Goal: Information Seeking & Learning: Learn about a topic

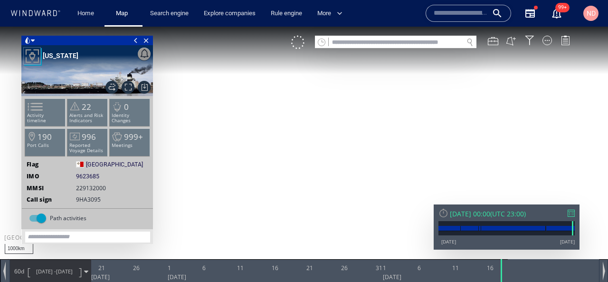
click at [449, 12] on input "text" at bounding box center [461, 13] width 54 height 14
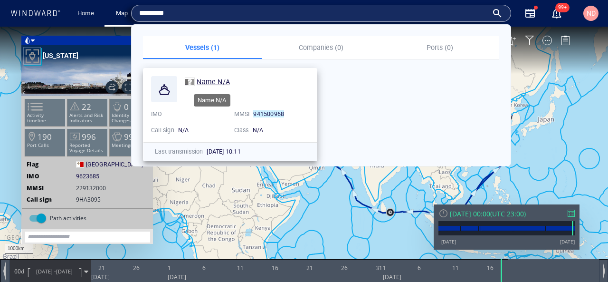
type input "*********"
click at [215, 82] on span "Name N/A" at bounding box center [213, 82] width 33 height 8
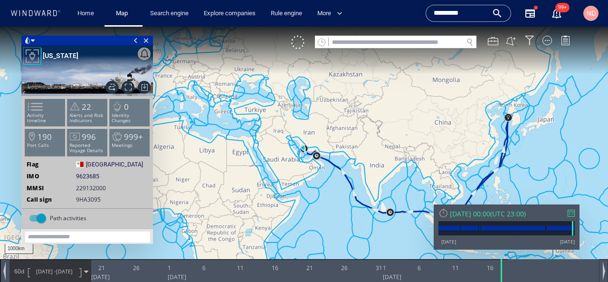
click at [447, 16] on input "*********" at bounding box center [461, 13] width 54 height 14
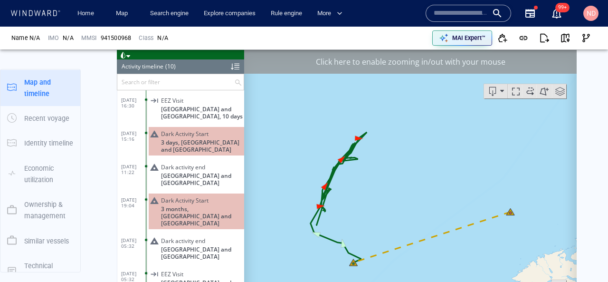
scroll to position [623, 0]
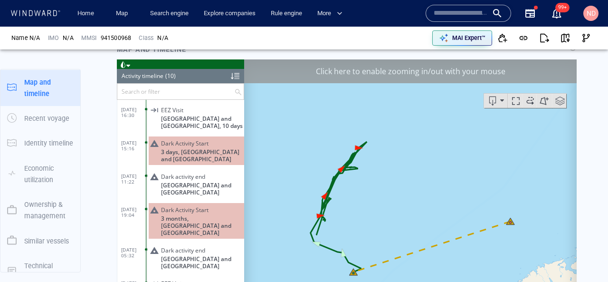
click at [382, 81] on div "Click here to enable zooming in/out with your mouse" at bounding box center [410, 71] width 332 height 24
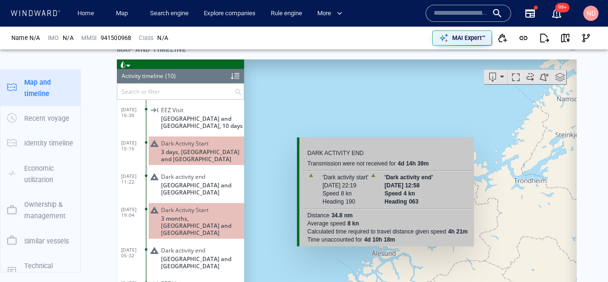
drag, startPoint x: 371, startPoint y: 213, endPoint x: 390, endPoint y: 131, distance: 84.7
click at [390, 131] on canvas "Map" at bounding box center [410, 206] width 332 height 294
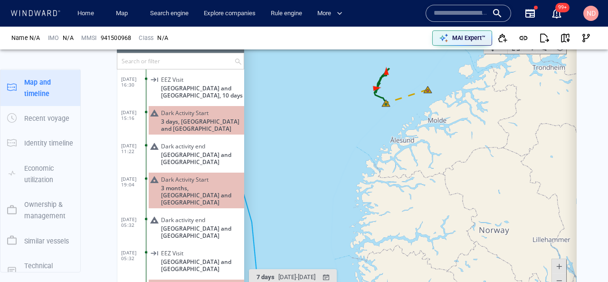
scroll to position [649, 0]
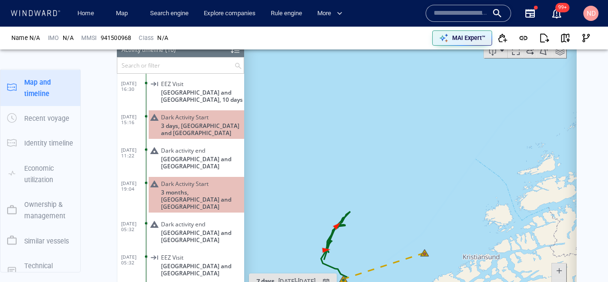
drag, startPoint x: 386, startPoint y: 203, endPoint x: 416, endPoint y: 114, distance: 94.3
click at [416, 114] on canvas "Map" at bounding box center [410, 180] width 332 height 294
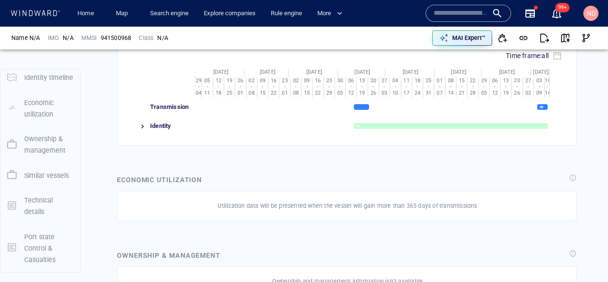
scroll to position [0, 0]
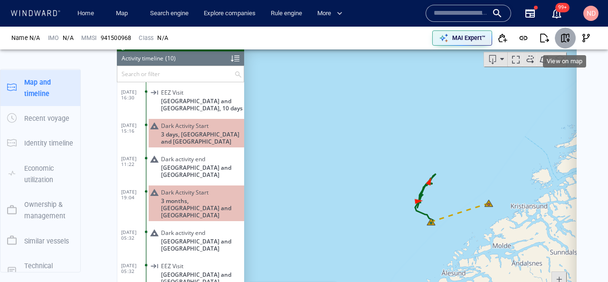
click at [566, 38] on span "button" at bounding box center [564, 37] width 9 height 9
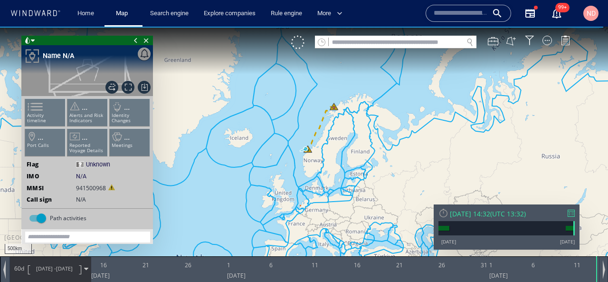
click at [46, 269] on span "14/06/25 -" at bounding box center [46, 268] width 20 height 7
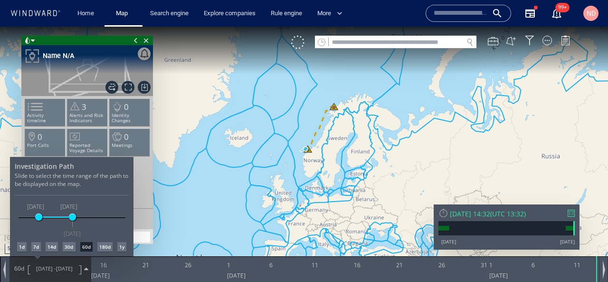
click at [90, 246] on div "60d" at bounding box center [86, 246] width 12 height 9
click at [104, 246] on div "180d" at bounding box center [104, 246] width 15 height 9
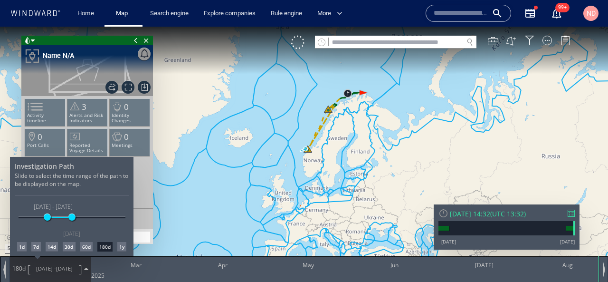
click at [323, 142] on div at bounding box center [304, 154] width 608 height 255
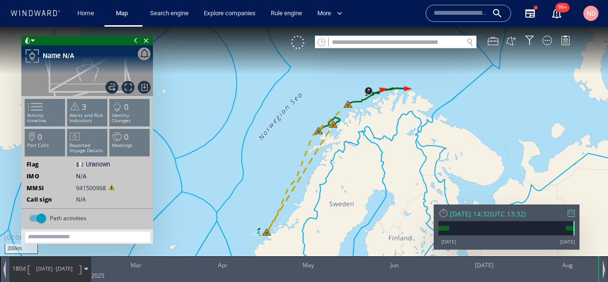
drag, startPoint x: 342, startPoint y: 97, endPoint x: 341, endPoint y: 134, distance: 37.5
click at [342, 135] on canvas "Map" at bounding box center [304, 150] width 608 height 246
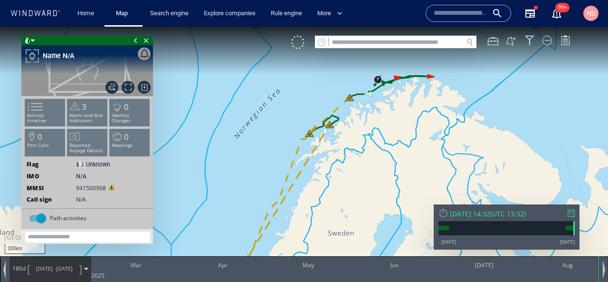
drag, startPoint x: 332, startPoint y: 171, endPoint x: 342, endPoint y: 106, distance: 65.4
click at [342, 106] on canvas "Map" at bounding box center [304, 150] width 608 height 246
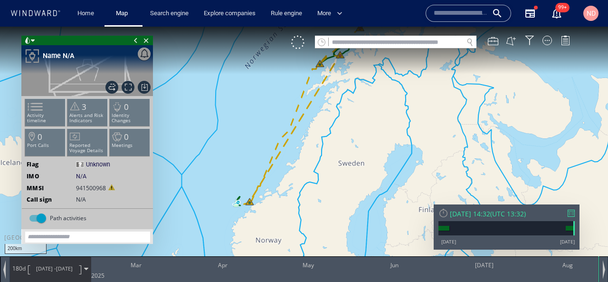
drag, startPoint x: 348, startPoint y: 171, endPoint x: 351, endPoint y: 193, distance: 22.6
click at [352, 194] on canvas "Map" at bounding box center [304, 150] width 608 height 246
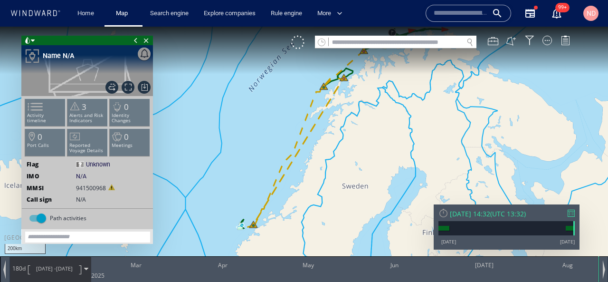
drag, startPoint x: 351, startPoint y: 193, endPoint x: 404, endPoint y: 108, distance: 100.4
click at [404, 108] on canvas "Map" at bounding box center [304, 150] width 608 height 246
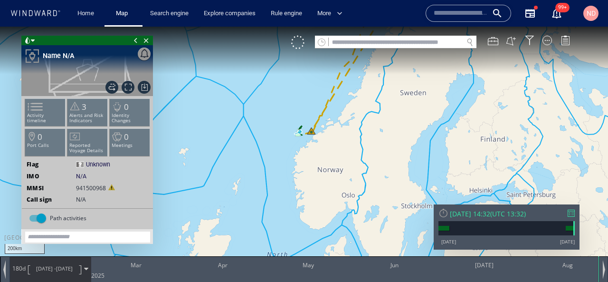
drag, startPoint x: 404, startPoint y: 108, endPoint x: 375, endPoint y: 190, distance: 86.8
click at [378, 188] on canvas "Map" at bounding box center [304, 150] width 608 height 246
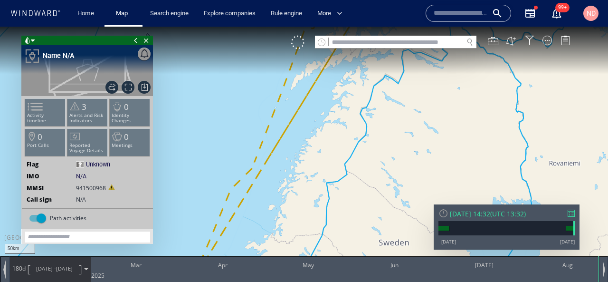
drag, startPoint x: 354, startPoint y: 78, endPoint x: 350, endPoint y: 181, distance: 103.2
click at [350, 181] on canvas "Map" at bounding box center [304, 150] width 608 height 246
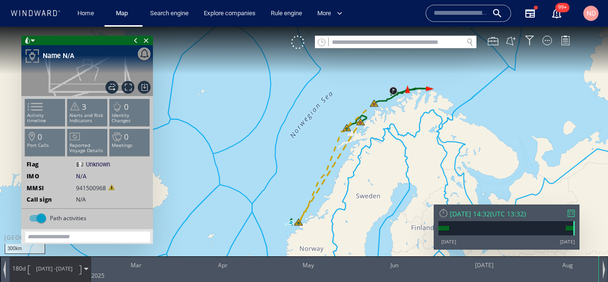
drag, startPoint x: 284, startPoint y: 222, endPoint x: 284, endPoint y: 173, distance: 49.4
click at [284, 173] on canvas "Map" at bounding box center [304, 150] width 608 height 246
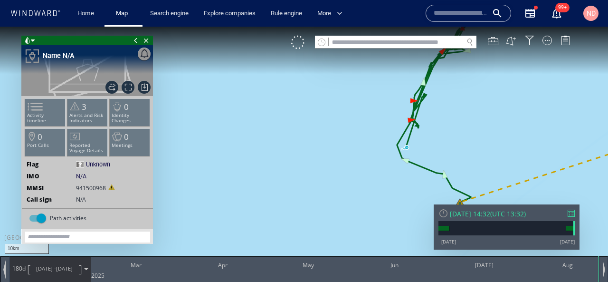
drag, startPoint x: 341, startPoint y: 164, endPoint x: 185, endPoint y: 190, distance: 157.5
click at [186, 190] on canvas "Map" at bounding box center [304, 150] width 608 height 246
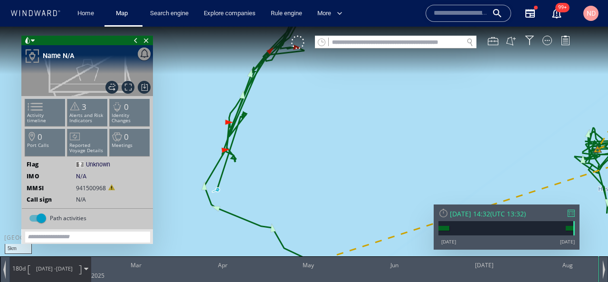
drag, startPoint x: 393, startPoint y: 164, endPoint x: 232, endPoint y: 151, distance: 161.6
click at [232, 151] on canvas "Map" at bounding box center [304, 150] width 608 height 246
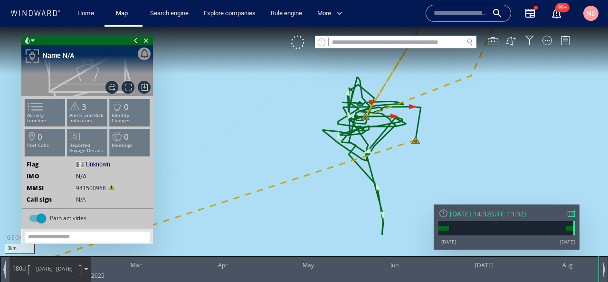
drag, startPoint x: 248, startPoint y: 134, endPoint x: 506, endPoint y: 164, distance: 259.6
click at [506, 164] on canvas "Map" at bounding box center [304, 150] width 608 height 246
drag, startPoint x: 493, startPoint y: 165, endPoint x: 595, endPoint y: 151, distance: 103.1
click at [596, 150] on canvas "Map" at bounding box center [304, 150] width 608 height 246
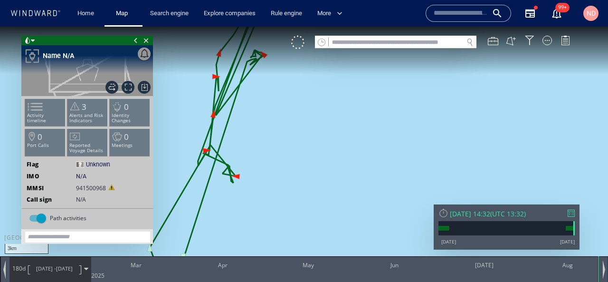
click at [214, 75] on canvas "Map" at bounding box center [304, 150] width 608 height 246
drag, startPoint x: 264, startPoint y: 111, endPoint x: 306, endPoint y: 149, distance: 56.5
click at [307, 149] on canvas "Map" at bounding box center [304, 150] width 608 height 246
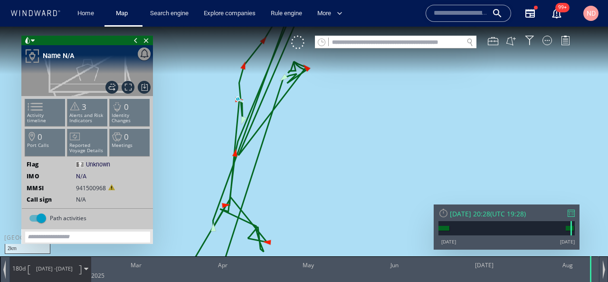
drag, startPoint x: 306, startPoint y: 149, endPoint x: 332, endPoint y: 167, distance: 32.0
click at [332, 167] on canvas "Map" at bounding box center [304, 150] width 608 height 246
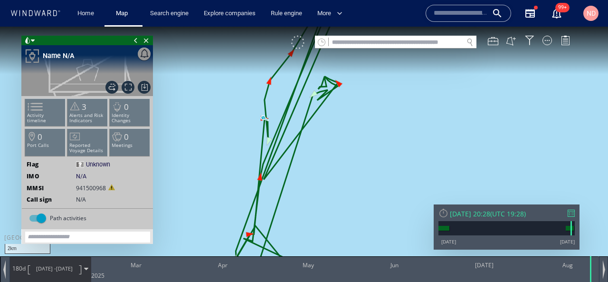
click at [295, 40] on div at bounding box center [297, 42] width 13 height 13
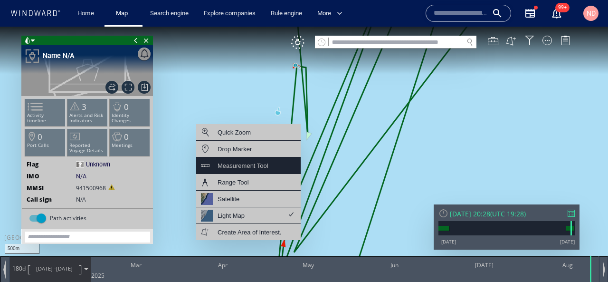
click at [261, 168] on div "Measurement Tool" at bounding box center [243, 166] width 51 height 12
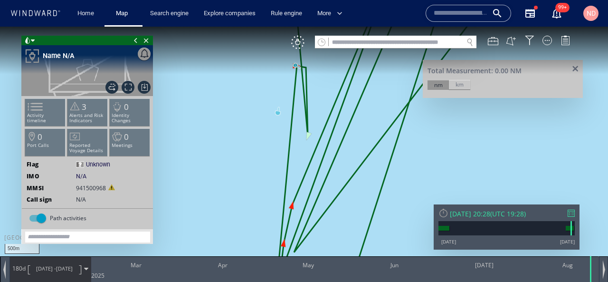
click at [296, 65] on canvas "Map" at bounding box center [304, 150] width 608 height 246
click at [466, 86] on div "km" at bounding box center [459, 84] width 21 height 9
click at [574, 68] on span at bounding box center [575, 69] width 12 height 7
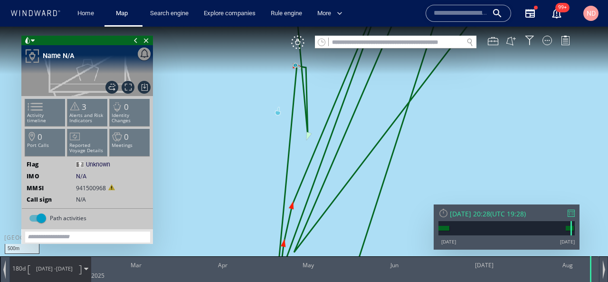
drag, startPoint x: 490, startPoint y: 145, endPoint x: 490, endPoint y: 51, distance: 94.0
click at [489, 51] on canvas "Map" at bounding box center [304, 150] width 608 height 246
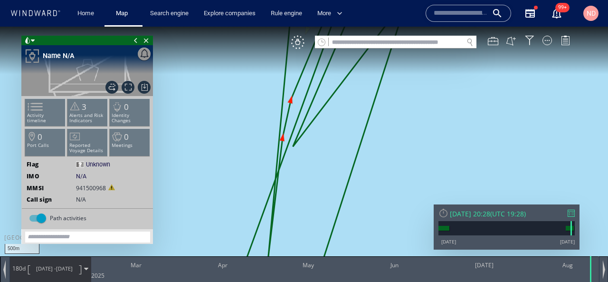
click at [290, 99] on canvas "Map" at bounding box center [304, 150] width 608 height 246
drag, startPoint x: 324, startPoint y: 159, endPoint x: 343, endPoint y: 199, distance: 44.4
click at [343, 199] on canvas "Map" at bounding box center [304, 150] width 608 height 246
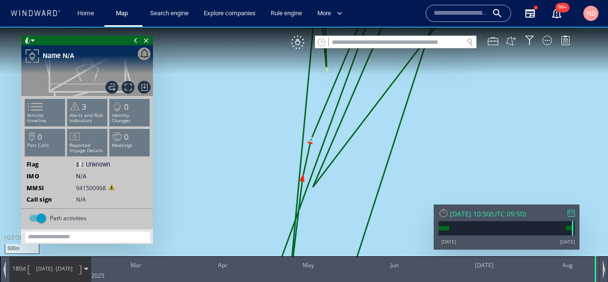
drag, startPoint x: 343, startPoint y: 199, endPoint x: 344, endPoint y: 241, distance: 42.7
click at [344, 241] on canvas "Map" at bounding box center [304, 150] width 608 height 246
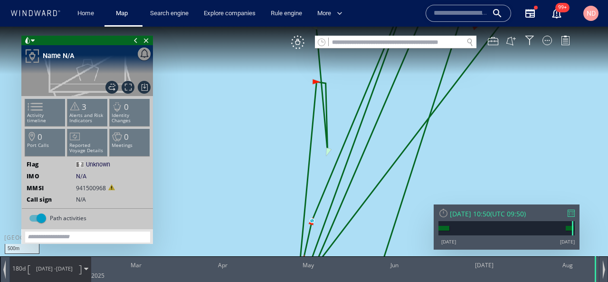
drag, startPoint x: 341, startPoint y: 212, endPoint x: 348, endPoint y: 167, distance: 46.0
click at [348, 166] on canvas "Map" at bounding box center [304, 150] width 608 height 246
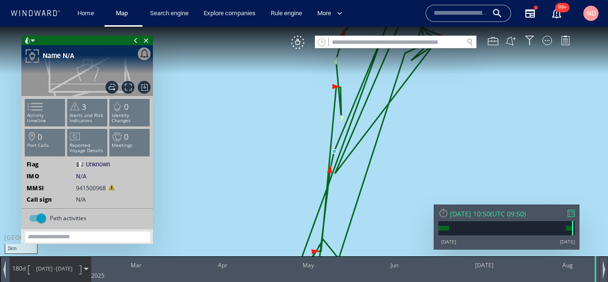
drag, startPoint x: 351, startPoint y: 161, endPoint x: 361, endPoint y: 127, distance: 35.8
click at [361, 127] on canvas "Map" at bounding box center [304, 150] width 608 height 246
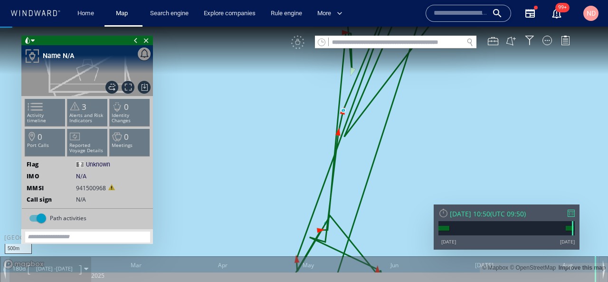
drag, startPoint x: 360, startPoint y: 126, endPoint x: 356, endPoint y: 204, distance: 78.0
click at [357, 203] on canvas "Map" at bounding box center [304, 150] width 608 height 246
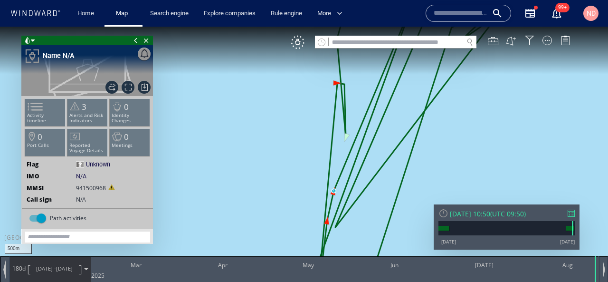
click at [336, 85] on canvas "Map" at bounding box center [304, 150] width 608 height 246
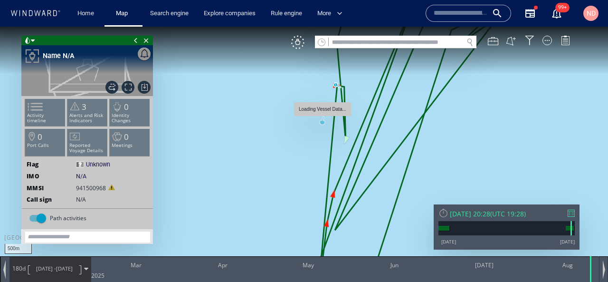
click at [323, 122] on canvas "Map" at bounding box center [304, 150] width 608 height 246
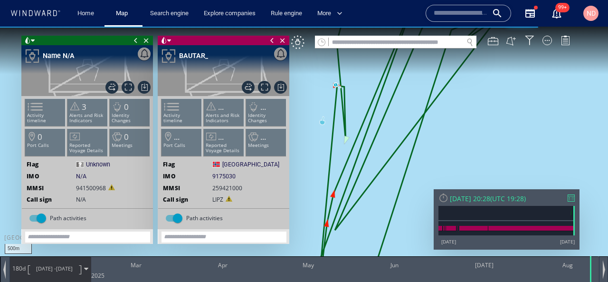
click at [270, 41] on span at bounding box center [272, 40] width 10 height 9
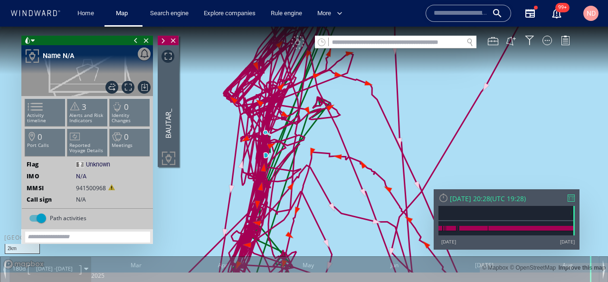
drag, startPoint x: 271, startPoint y: 175, endPoint x: 271, endPoint y: 152, distance: 22.3
click at [271, 152] on canvas "Map" at bounding box center [304, 150] width 608 height 246
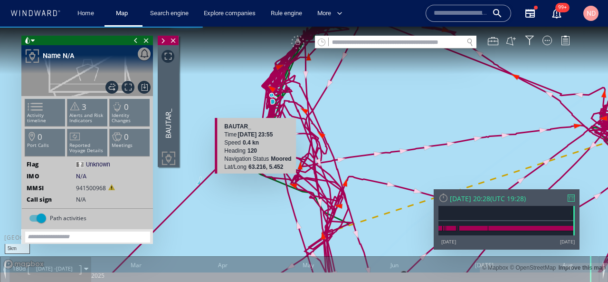
drag, startPoint x: 276, startPoint y: 91, endPoint x: 252, endPoint y: 189, distance: 100.9
click at [252, 189] on canvas "Map" at bounding box center [304, 150] width 608 height 246
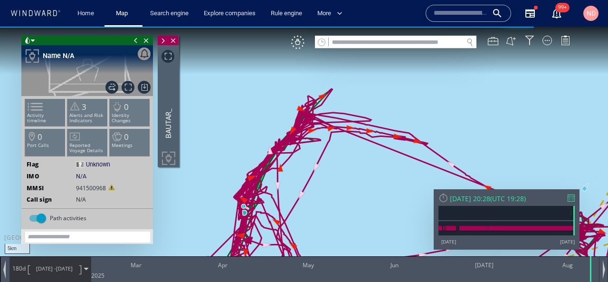
drag, startPoint x: 294, startPoint y: 166, endPoint x: 294, endPoint y: 123, distance: 43.2
click at [294, 123] on canvas "Map" at bounding box center [304, 150] width 608 height 246
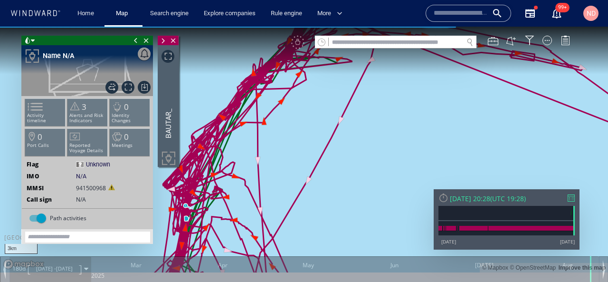
drag, startPoint x: 283, startPoint y: 129, endPoint x: 338, endPoint y: 164, distance: 66.0
click at [337, 163] on canvas "Map" at bounding box center [304, 150] width 608 height 246
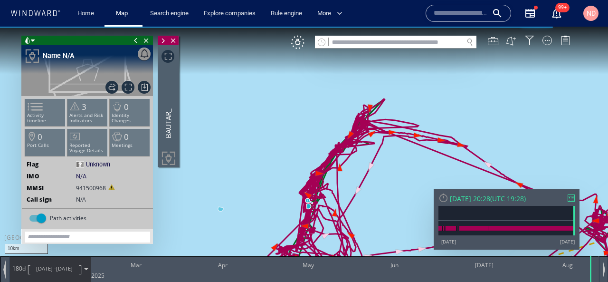
drag, startPoint x: 338, startPoint y: 164, endPoint x: 347, endPoint y: 83, distance: 82.1
click at [347, 83] on canvas "Map" at bounding box center [304, 150] width 608 height 246
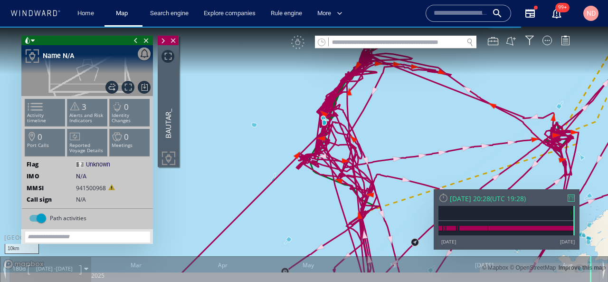
drag, startPoint x: 353, startPoint y: 175, endPoint x: 364, endPoint y: 109, distance: 66.5
click at [364, 109] on canvas "Map" at bounding box center [304, 150] width 608 height 246
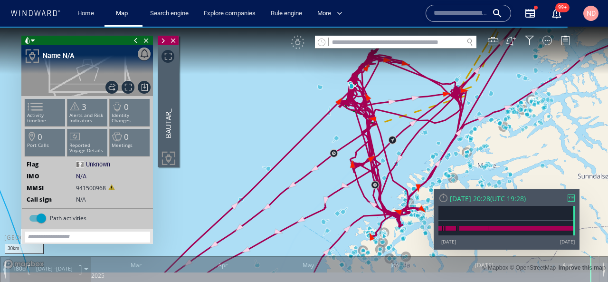
drag, startPoint x: 334, startPoint y: 181, endPoint x: 334, endPoint y: 166, distance: 15.2
click at [334, 166] on canvas "Map" at bounding box center [304, 150] width 608 height 246
